Goal: Navigation & Orientation: Find specific page/section

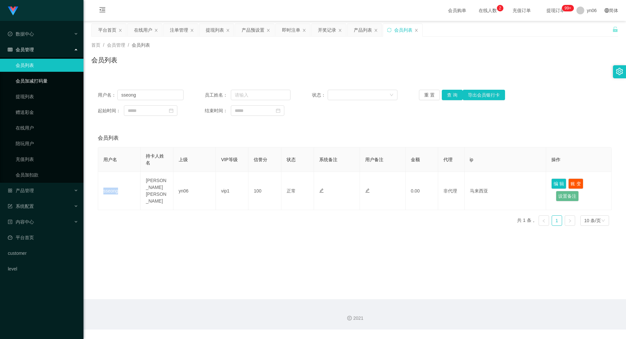
click at [41, 76] on link "会员加减打码量" at bounding box center [47, 80] width 63 height 13
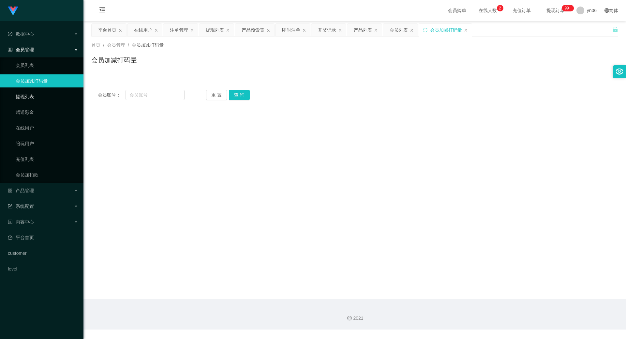
click at [38, 96] on link "提现列表" at bounding box center [47, 96] width 63 height 13
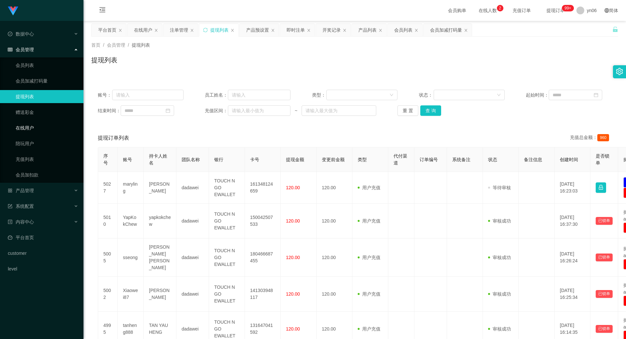
click at [20, 126] on link "在线用户" at bounding box center [47, 127] width 63 height 13
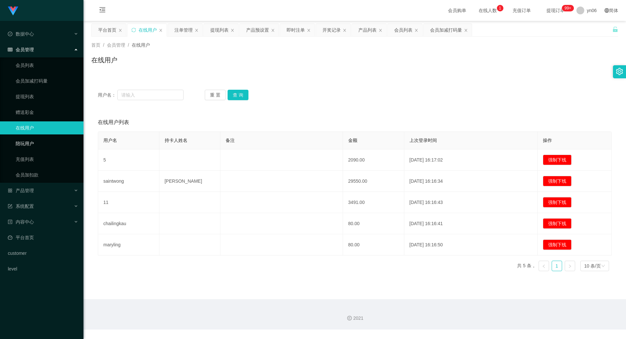
click at [25, 142] on link "陪玩用户" at bounding box center [47, 143] width 63 height 13
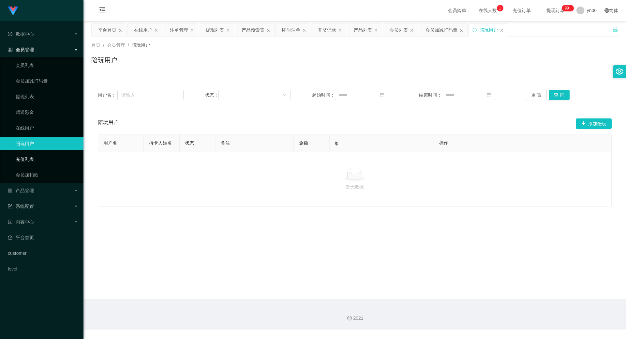
click at [30, 159] on link "充值列表" at bounding box center [47, 159] width 63 height 13
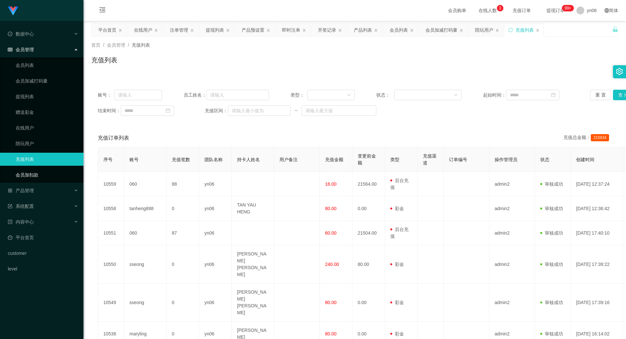
click at [16, 170] on link "会员加扣款" at bounding box center [47, 174] width 63 height 13
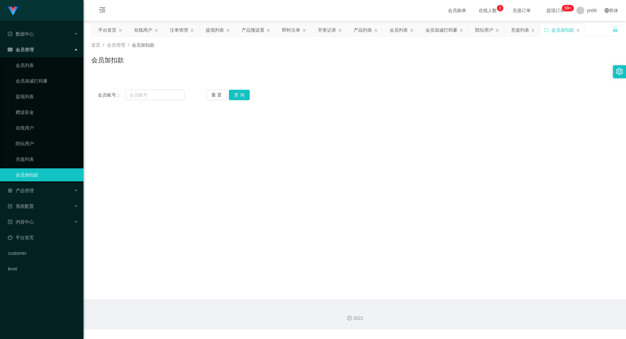
click at [21, 169] on link "会员加扣款" at bounding box center [47, 174] width 63 height 13
click at [19, 196] on div "产品管理" at bounding box center [41, 190] width 83 height 13
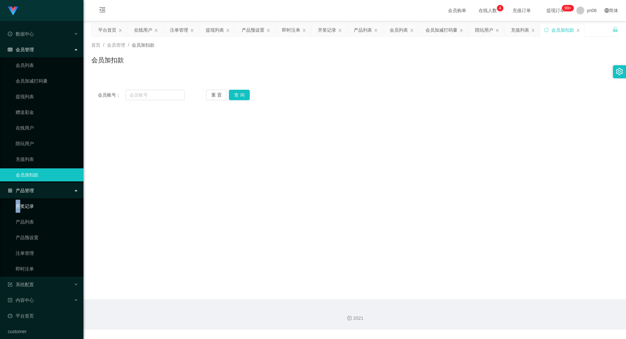
click at [18, 200] on ul "开奖记录 产品列表 产品预设置 注单管理 即时注单" at bounding box center [41, 237] width 83 height 78
click at [11, 190] on icon "图标: appstore-o" at bounding box center [10, 190] width 5 height 5
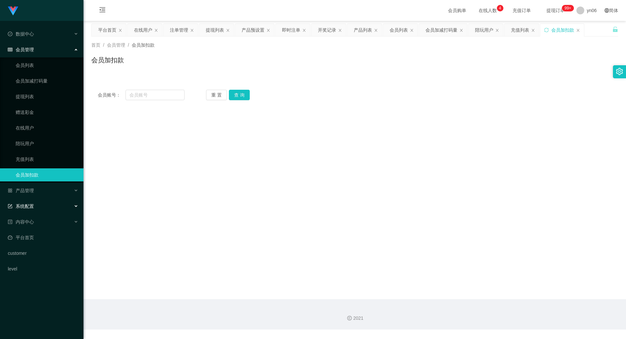
click at [21, 203] on span "系统配置" at bounding box center [21, 205] width 26 height 5
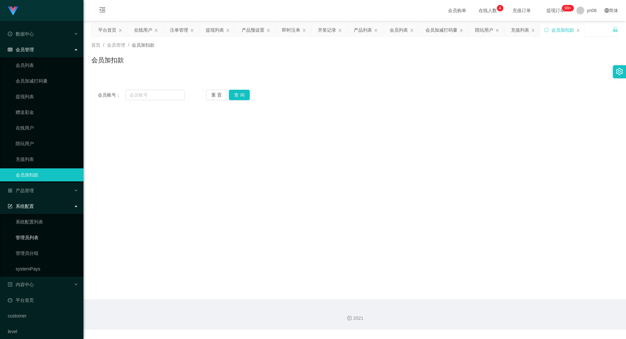
click at [22, 234] on link "管理员列表" at bounding box center [47, 237] width 63 height 13
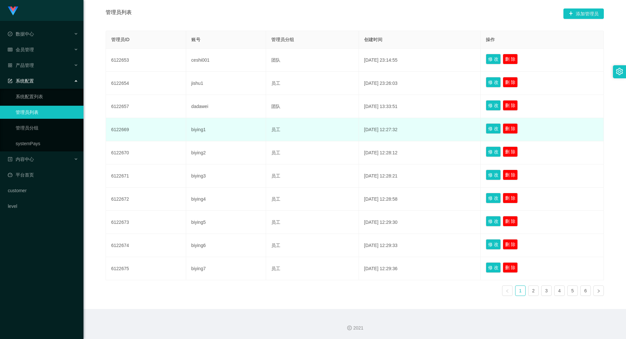
scroll to position [127, 0]
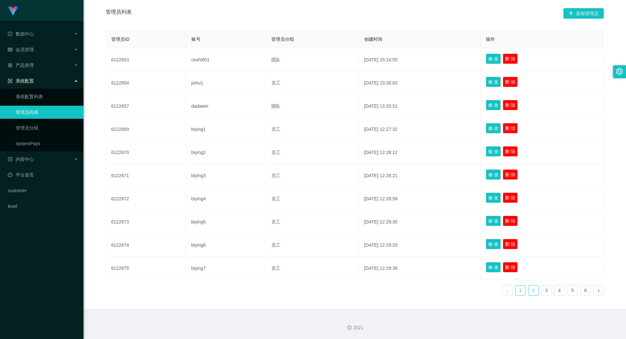
click at [530, 291] on link "2" at bounding box center [533, 290] width 10 height 10
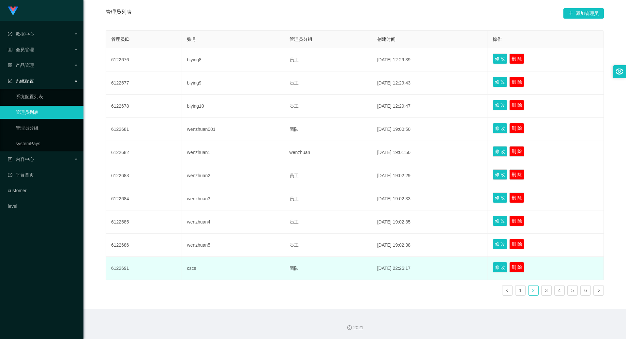
scroll to position [95, 0]
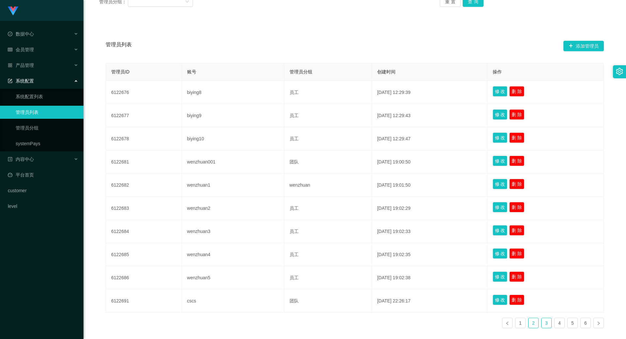
click at [541, 322] on link "3" at bounding box center [546, 323] width 10 height 10
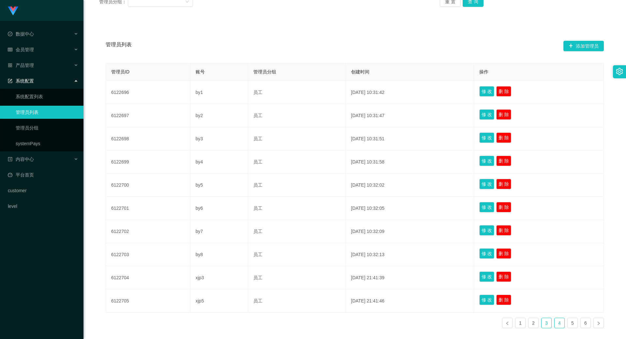
click at [554, 319] on link "4" at bounding box center [559, 323] width 10 height 10
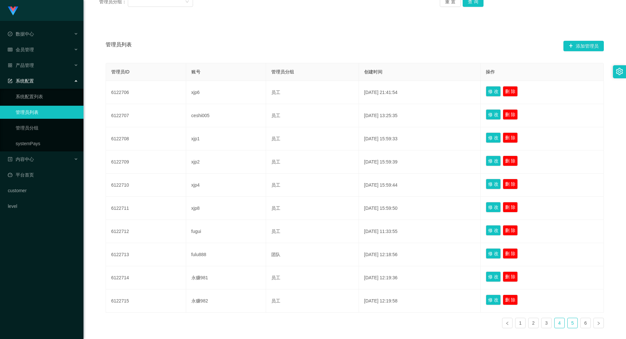
click at [567, 324] on link "5" at bounding box center [572, 323] width 10 height 10
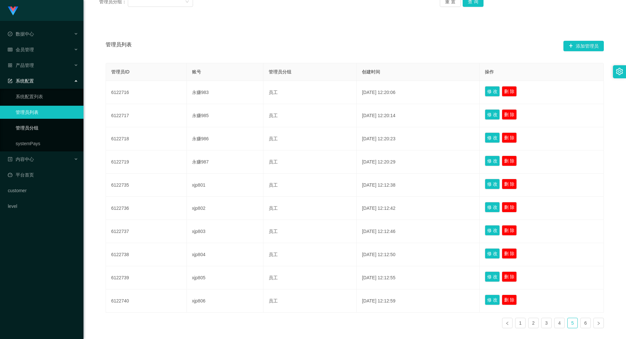
click at [35, 124] on link "管理员分组" at bounding box center [47, 127] width 63 height 13
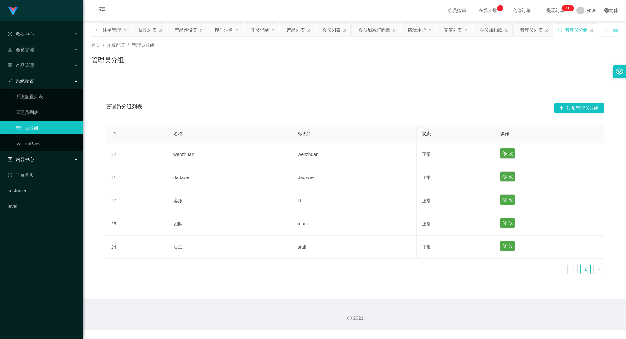
click at [54, 153] on div "内容中心" at bounding box center [41, 159] width 83 height 13
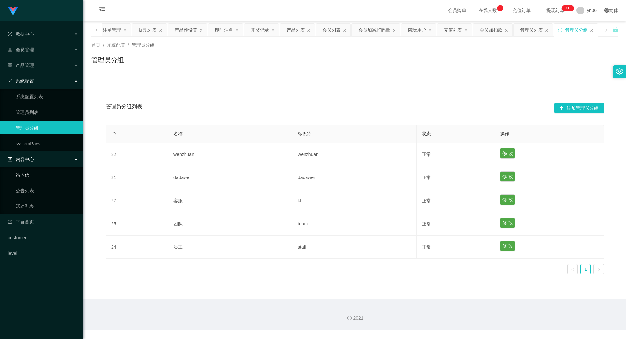
click at [52, 168] on link "站内信" at bounding box center [47, 174] width 63 height 13
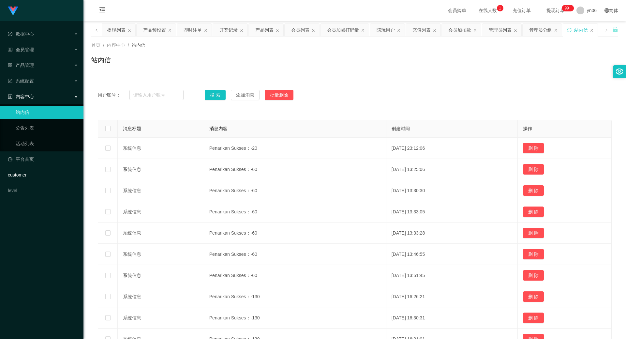
click at [43, 181] on link "customer" at bounding box center [43, 174] width 70 height 13
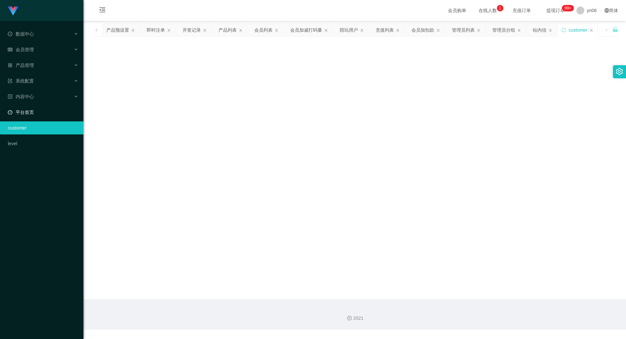
click at [38, 115] on link "平台首页" at bounding box center [43, 112] width 70 height 13
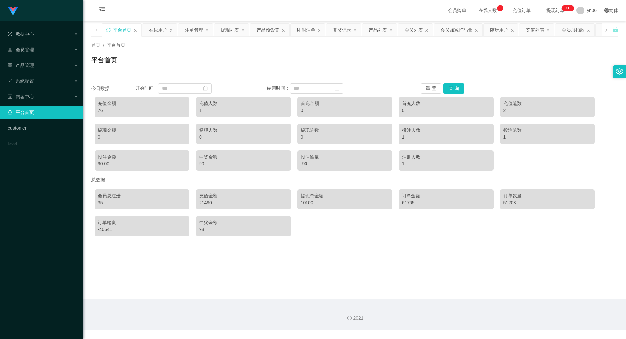
click at [122, 110] on div "76" at bounding box center [142, 110] width 88 height 7
click at [590, 30] on icon "图标: close" at bounding box center [588, 30] width 4 height 4
click at [590, 30] on div "customer" at bounding box center [603, 30] width 35 height 12
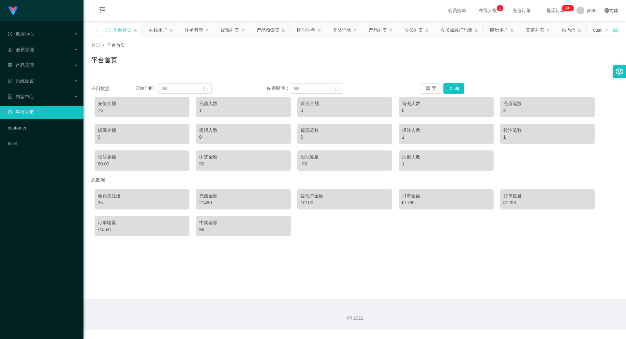
click at [590, 30] on div "customer" at bounding box center [603, 30] width 35 height 12
click at [581, 31] on div "站内信" at bounding box center [570, 30] width 30 height 12
click at [579, 30] on icon "图标: close" at bounding box center [579, 30] width 3 height 3
click at [579, 30] on div "customer" at bounding box center [562, 30] width 35 height 12
click at [578, 30] on div "customer" at bounding box center [562, 30] width 35 height 12
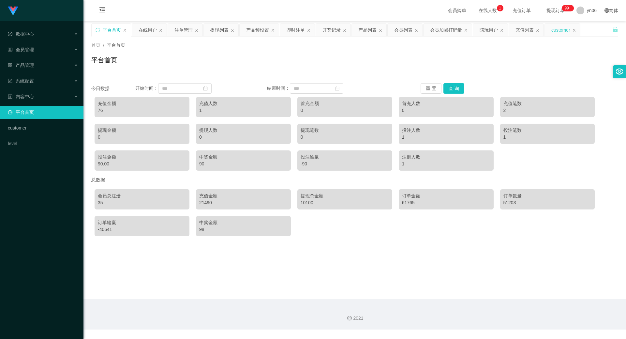
click at [577, 29] on div "customer" at bounding box center [562, 30] width 35 height 12
click at [540, 28] on div "充值列表" at bounding box center [526, 30] width 35 height 12
click at [539, 29] on div "充值列表" at bounding box center [526, 30] width 35 height 12
click at [574, 30] on icon "图标: close" at bounding box center [574, 30] width 4 height 4
click at [539, 31] on div "充值列表" at bounding box center [526, 30] width 35 height 12
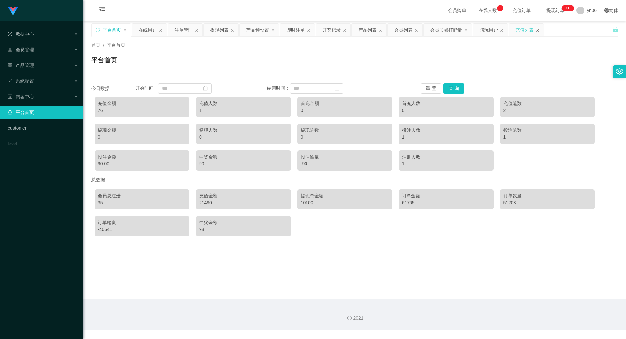
click at [536, 29] on icon "图标: close" at bounding box center [537, 30] width 4 height 4
click at [584, 27] on span "退出登录" at bounding box center [587, 28] width 18 height 5
